Goal: Transaction & Acquisition: Purchase product/service

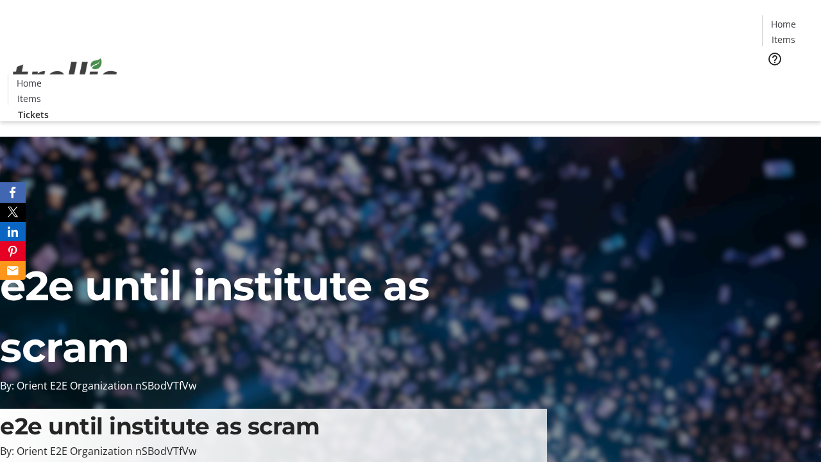
click at [772, 74] on span "Tickets" at bounding box center [787, 80] width 31 height 13
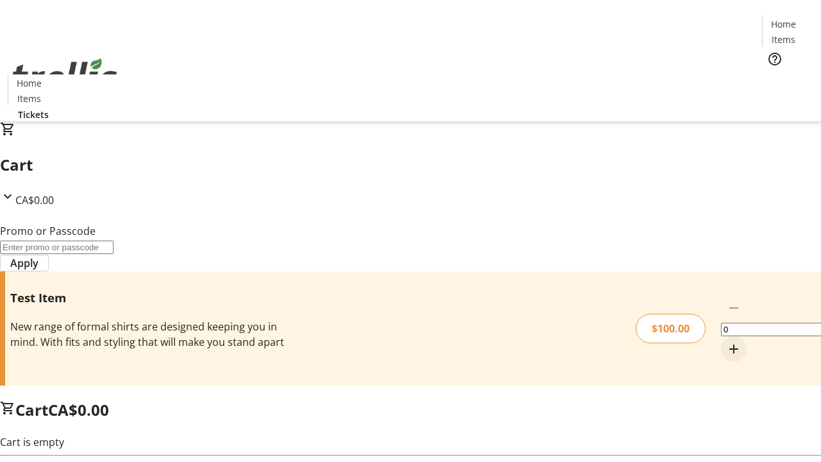
click at [726, 341] on mat-icon "Increment by one" at bounding box center [733, 348] width 15 height 15
type input "1"
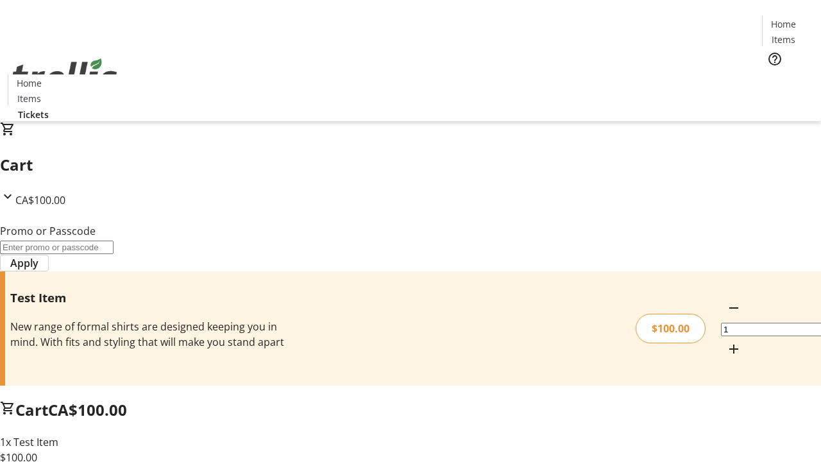
type input "PERCENT"
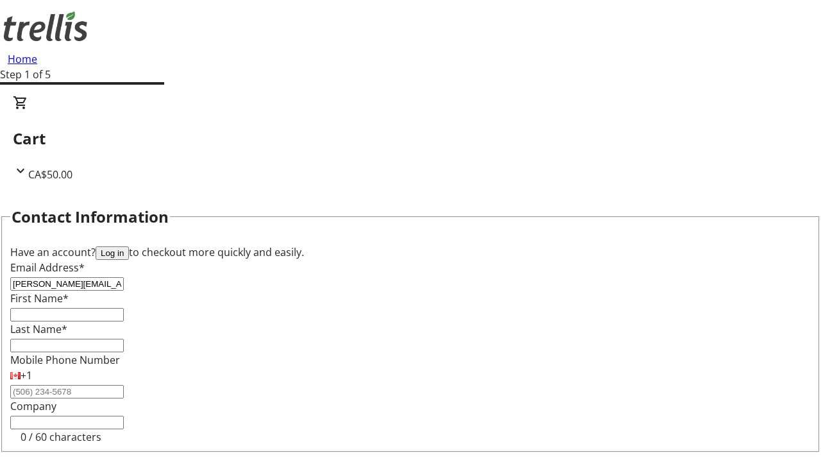
type input "[PERSON_NAME][EMAIL_ADDRESS][DOMAIN_NAME]"
type input "[PERSON_NAME]"
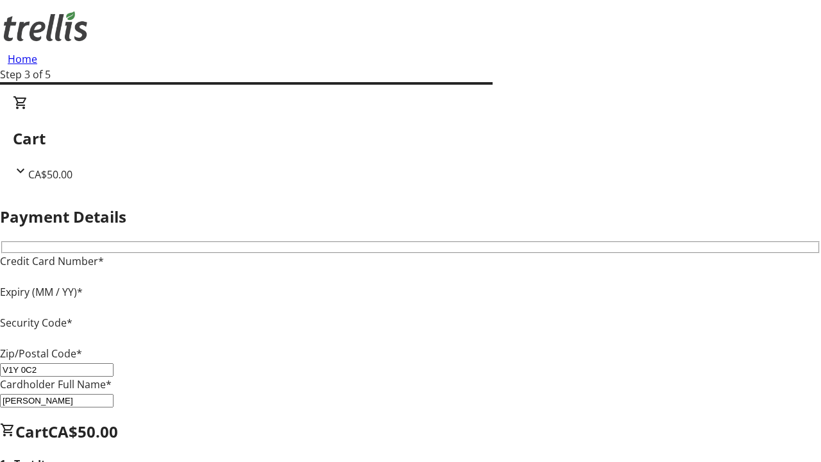
type input "V1Y 0C2"
